Goal: Task Accomplishment & Management: Complete application form

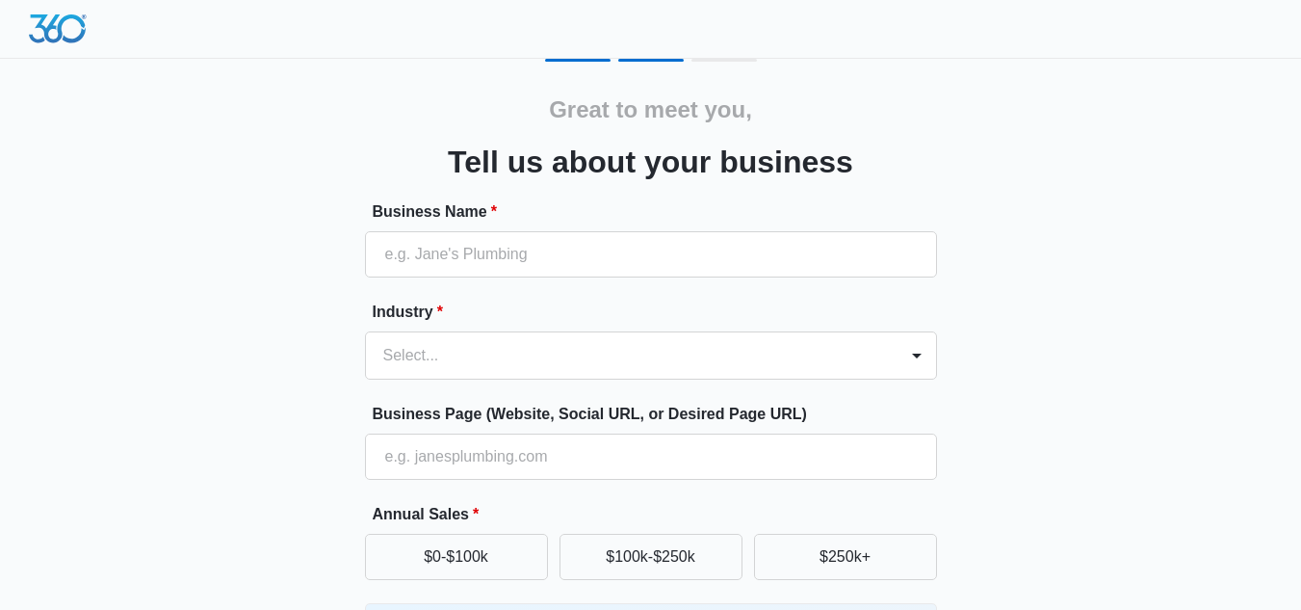
click at [696, 382] on form "Business Name * Industry * Select... Business Page (Website, Social URL, or Des…" at bounding box center [651, 519] width 572 height 639
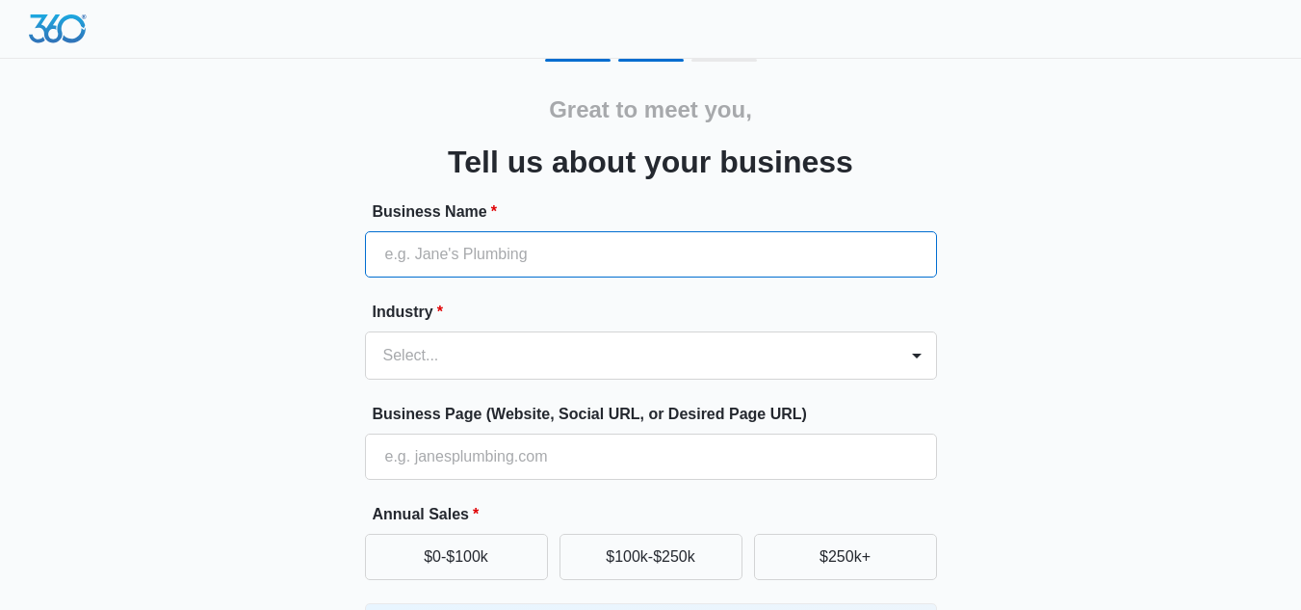
click at [665, 272] on input "Business Name *" at bounding box center [651, 254] width 572 height 46
type input "confidence is Beauty"
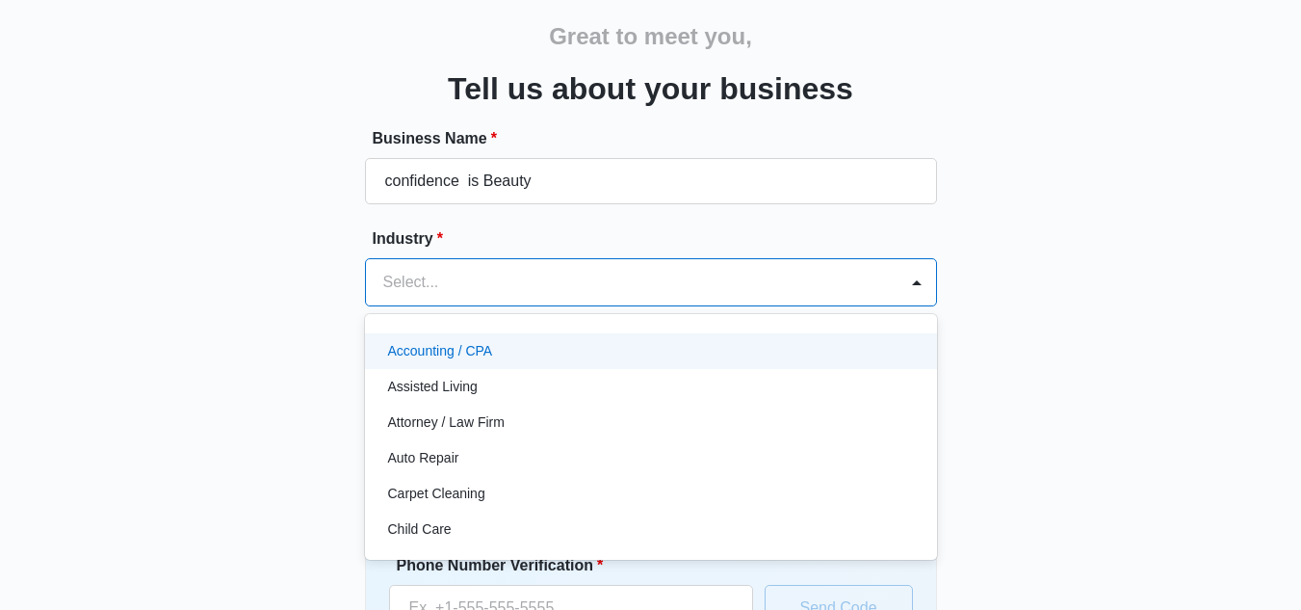
click at [519, 306] on div "49 results available. Use Up and Down to choose options, press Enter to select …" at bounding box center [651, 282] width 572 height 48
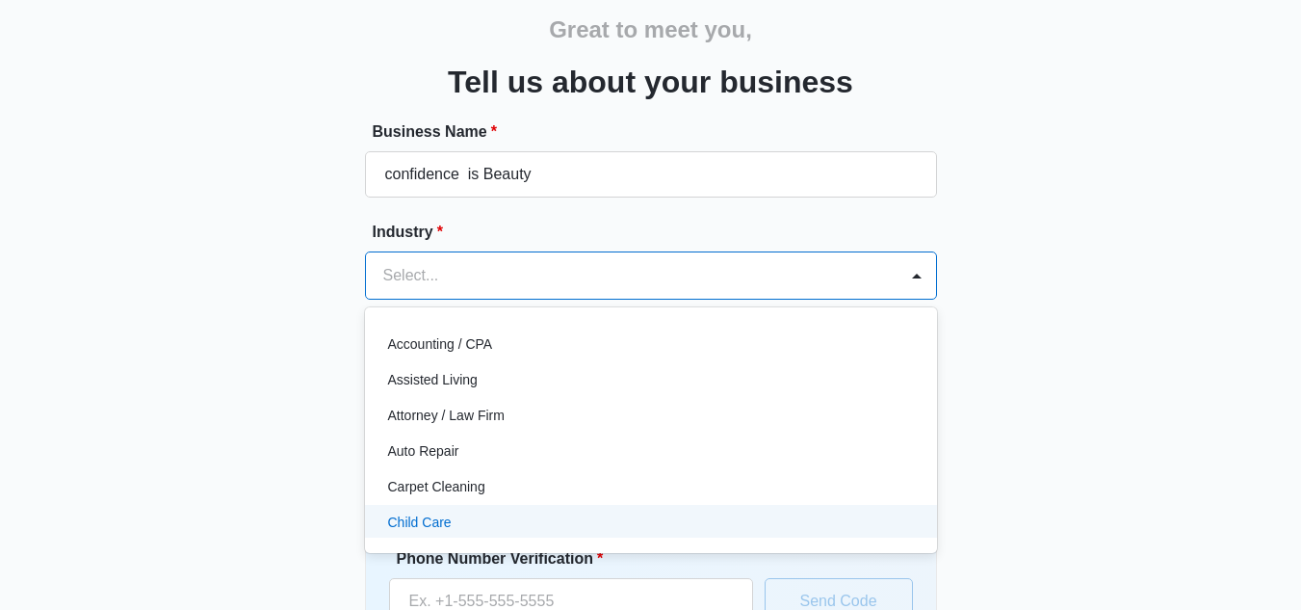
click at [413, 514] on p "Child Care" at bounding box center [420, 522] width 64 height 20
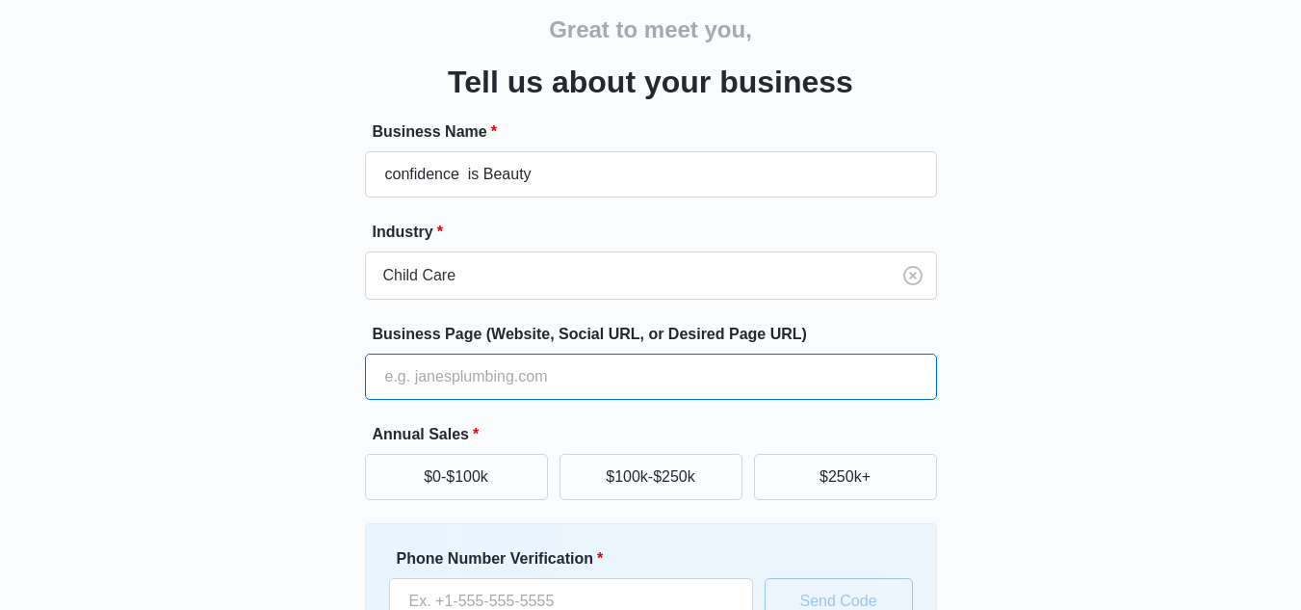
click at [439, 381] on input "Business Page (Website, Social URL, or Desired Page URL)" at bounding box center [651, 376] width 572 height 46
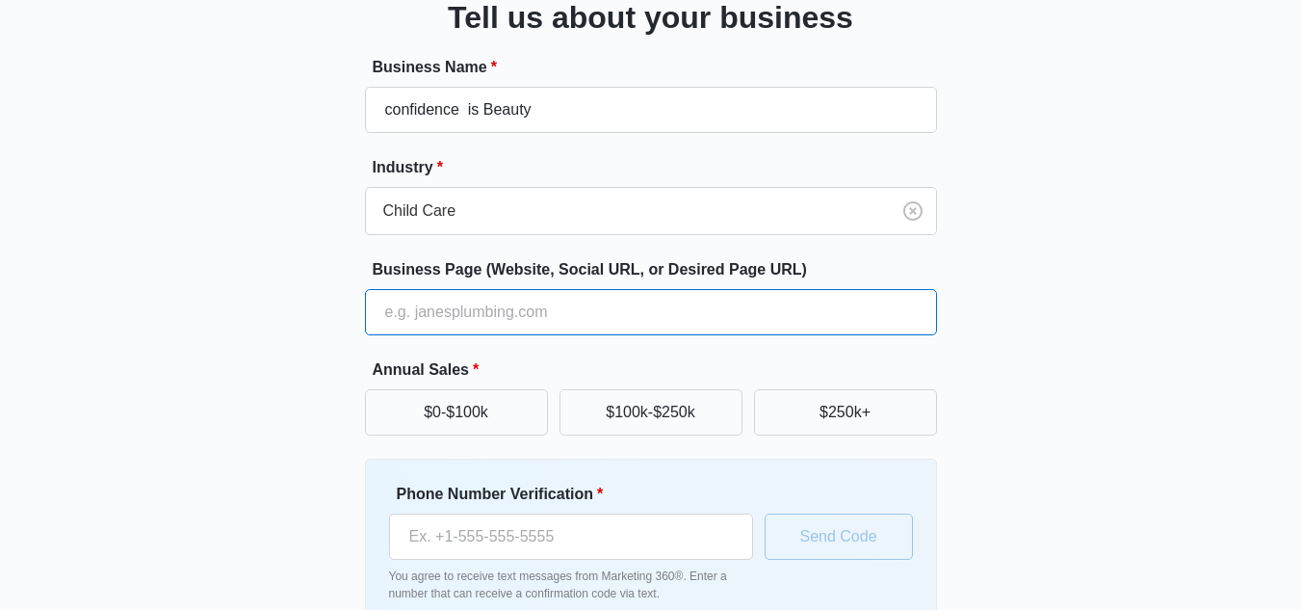
scroll to position [145, 0]
drag, startPoint x: 458, startPoint y: 384, endPoint x: 461, endPoint y: 307, distance: 77.1
click at [461, 307] on form "Business Name * confidence is Beauty Industry * Child Care Business Page (Websi…" at bounding box center [651, 374] width 572 height 639
click at [461, 307] on input "Business Page (Website, Social URL, or Desired Page URL)" at bounding box center [651, 311] width 572 height 46
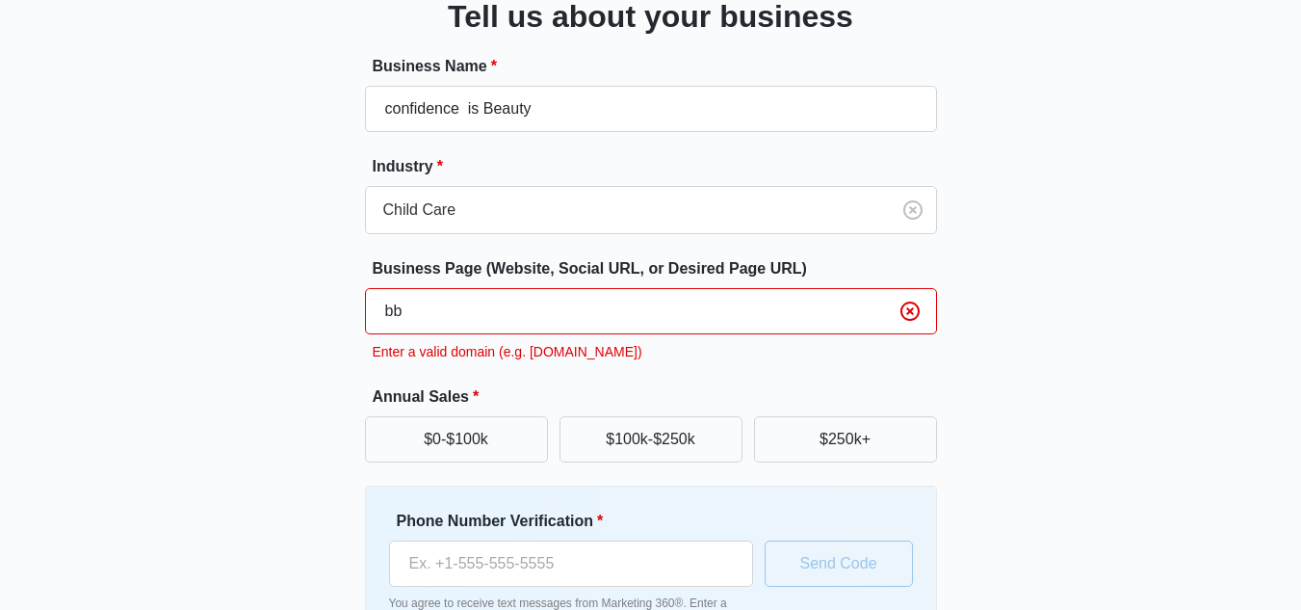
type input "b"
type input "y"
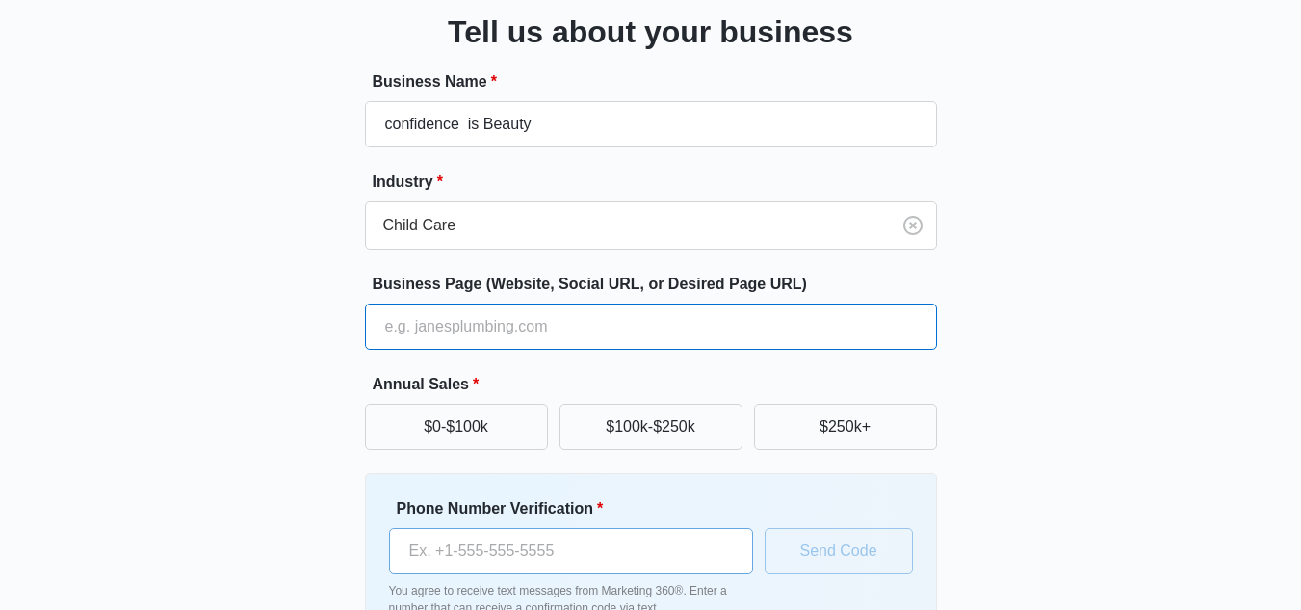
scroll to position [129, 0]
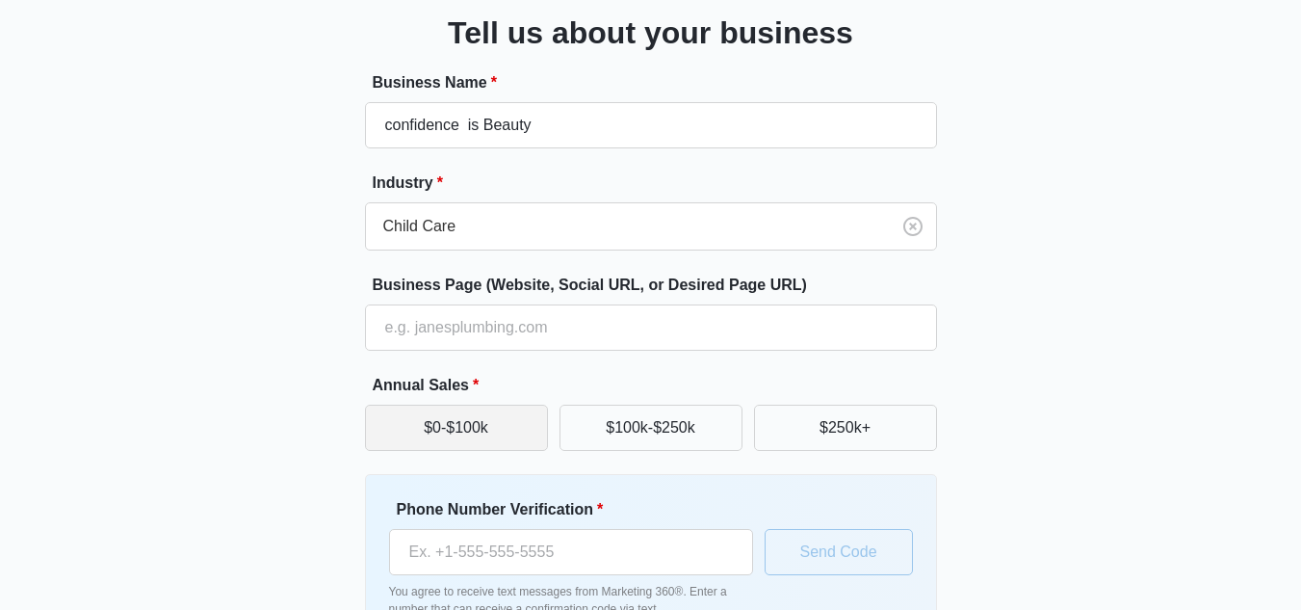
click at [488, 440] on button "$0-$100k" at bounding box center [456, 427] width 183 height 46
